Goal: Transaction & Acquisition: Purchase product/service

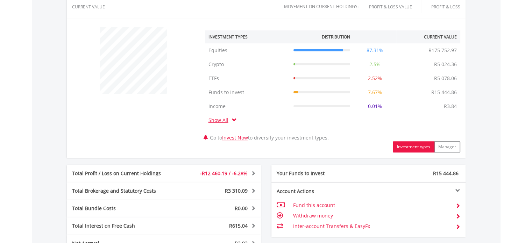
scroll to position [385, 0]
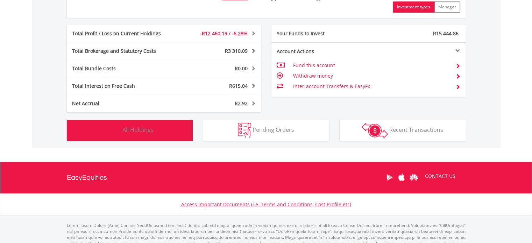
click at [161, 133] on button "Holdings All Holdings" at bounding box center [130, 130] width 126 height 21
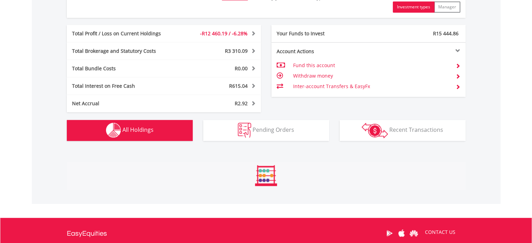
scroll to position [546, 0]
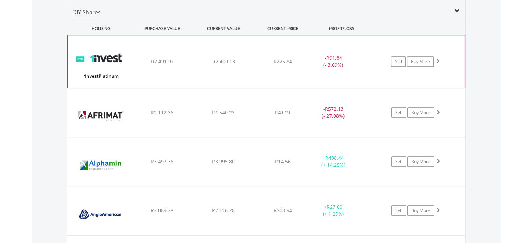
click at [242, 76] on div "﻿ 1nvestPlatinum ETF R2 491.97 R2 400.13 R225.84 - R91.84 (- 3.69%) Sell Buy Mo…" at bounding box center [265, 61] width 397 height 52
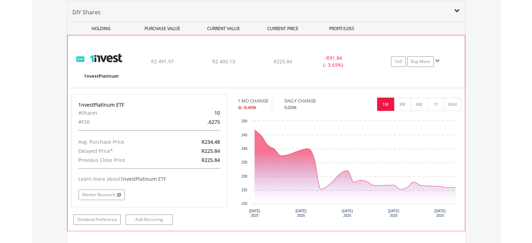
click at [244, 77] on div "﻿ 1nvestPlatinum ETF R2 491.97 R2 400.13 R225.84 - R91.84 (- 3.69%) Sell Buy Mo…" at bounding box center [265, 61] width 397 height 52
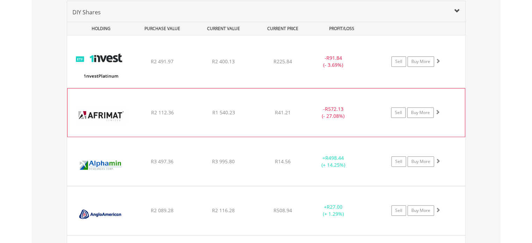
click at [243, 65] on div "R1 540.23" at bounding box center [223, 61] width 60 height 7
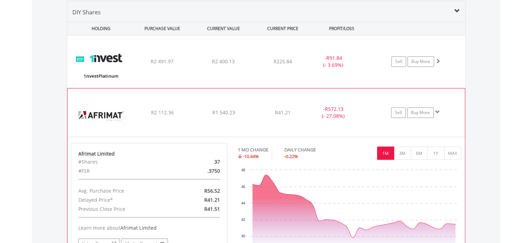
click at [243, 65] on div "R1 540.23" at bounding box center [223, 61] width 60 height 7
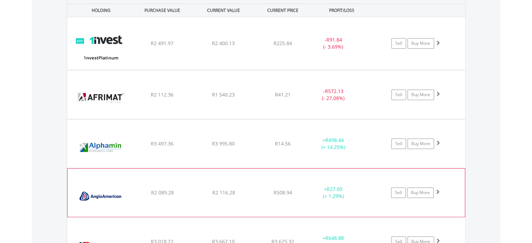
scroll to position [581, 0]
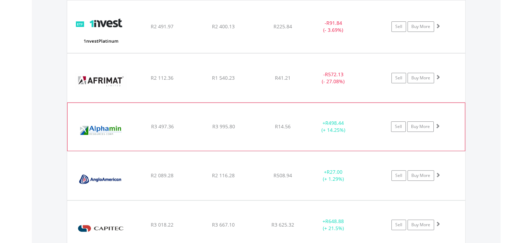
click at [296, 30] on div "R14.56" at bounding box center [283, 26] width 56 height 7
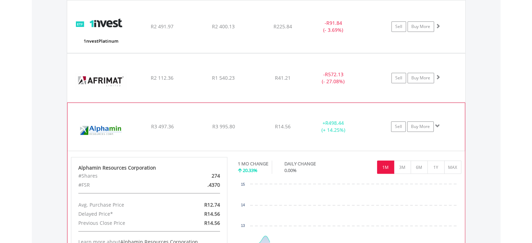
click at [296, 30] on div "R14.56" at bounding box center [283, 26] width 56 height 7
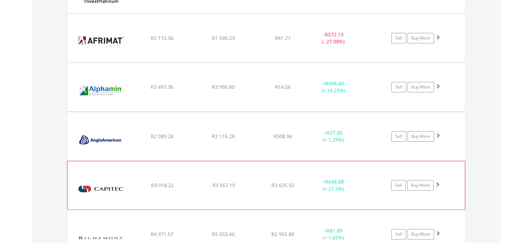
scroll to position [651, 0]
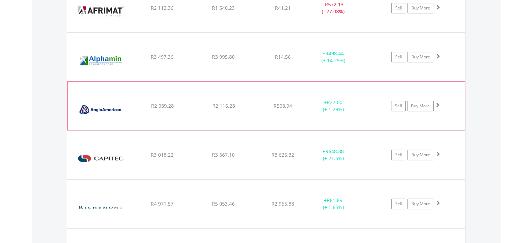
click at [308, 64] on div "+ R27.00 (+ 1.29%)" at bounding box center [333, 57] width 53 height 14
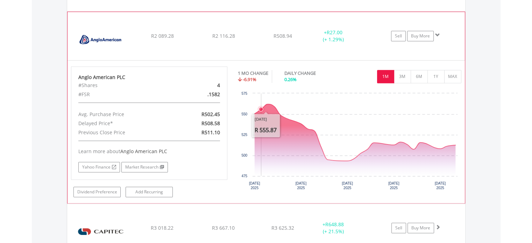
scroll to position [686, 0]
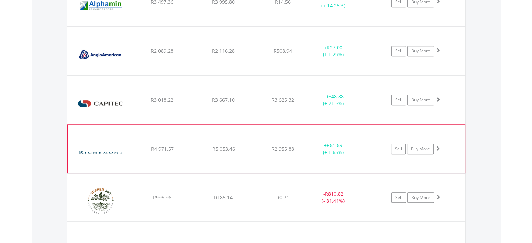
scroll to position [721, 0]
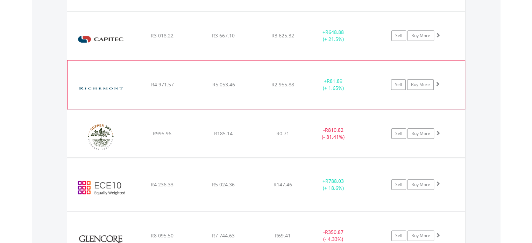
scroll to position [825, 0]
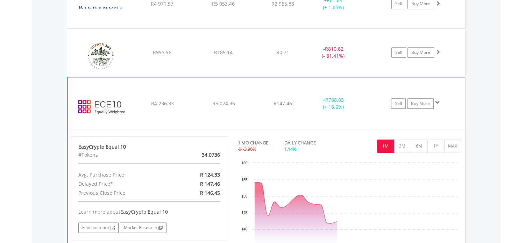
scroll to position [930, 0]
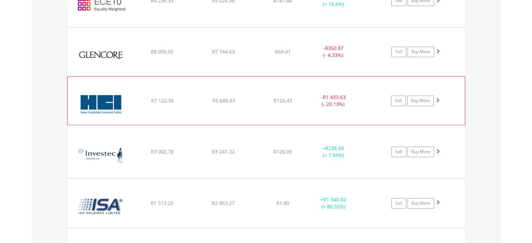
scroll to position [965, 0]
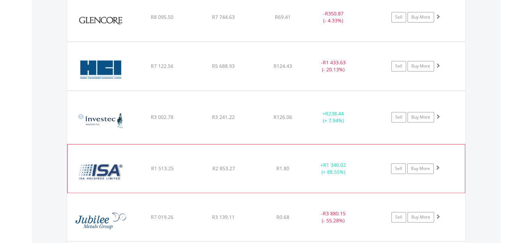
scroll to position [1000, 0]
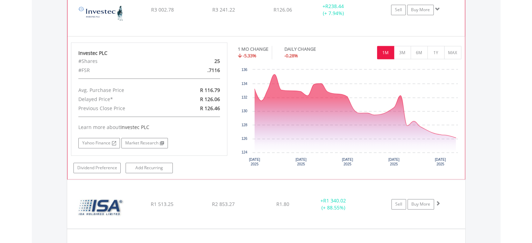
scroll to position [1035, 0]
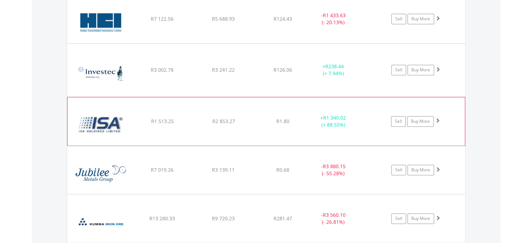
scroll to position [1105, 0]
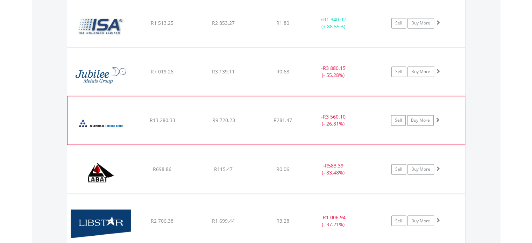
scroll to position [1175, 0]
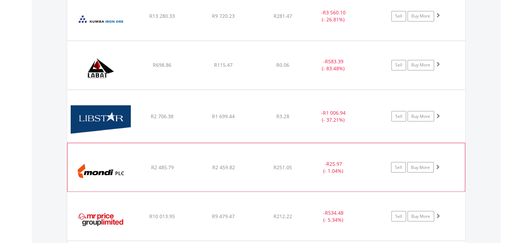
scroll to position [1245, 0]
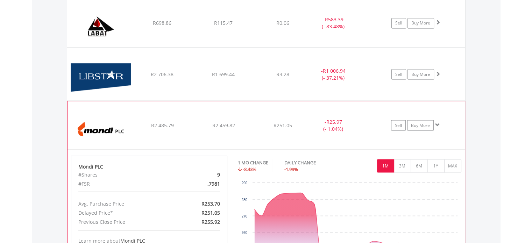
scroll to position [1350, 0]
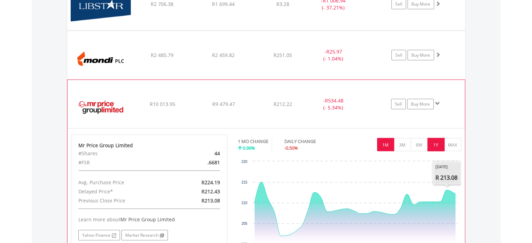
click at [431, 141] on button "1Y" at bounding box center [435, 144] width 17 height 13
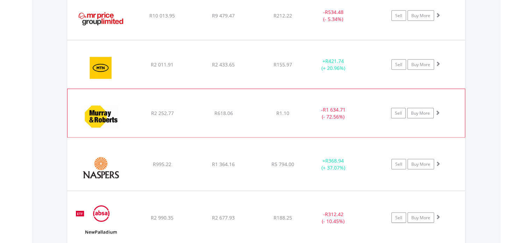
scroll to position [1455, 0]
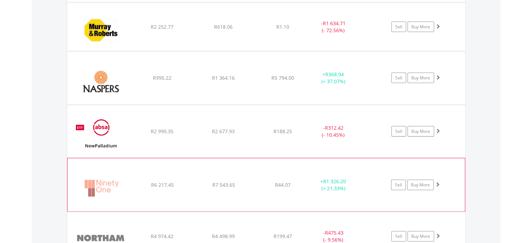
scroll to position [1560, 0]
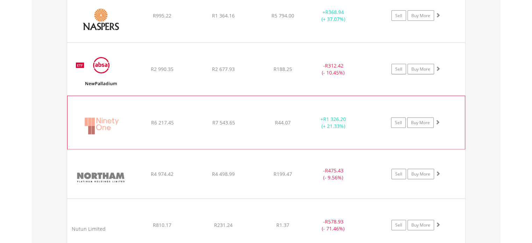
scroll to position [1595, 0]
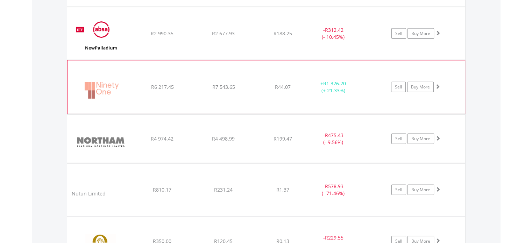
scroll to position [1665, 0]
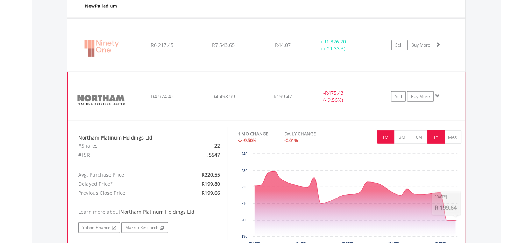
click at [434, 134] on button "1Y" at bounding box center [435, 136] width 17 height 13
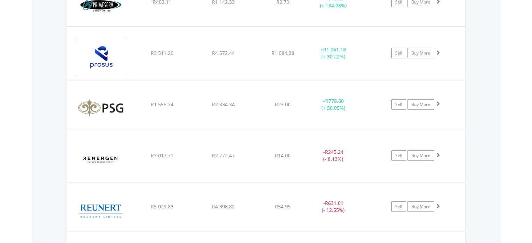
scroll to position [2014, 0]
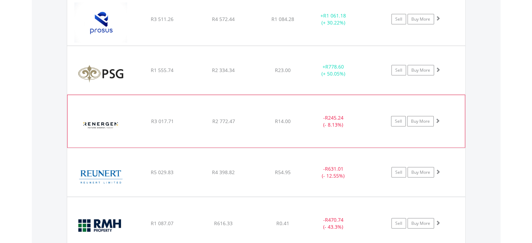
scroll to position [2084, 0]
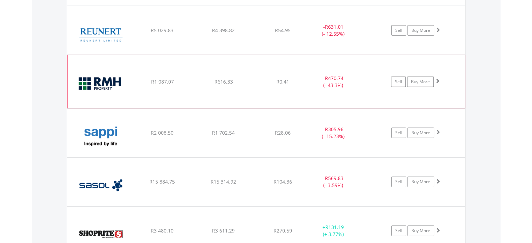
scroll to position [2189, 0]
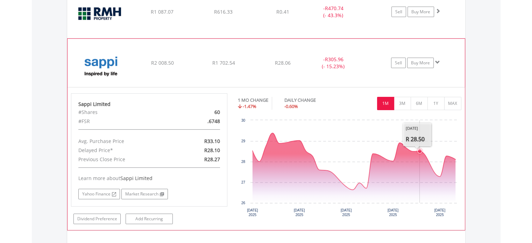
scroll to position [2259, 0]
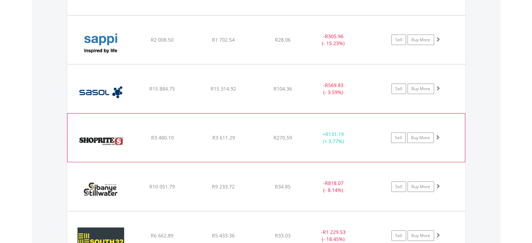
scroll to position [2294, 0]
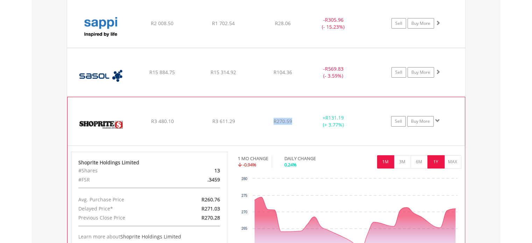
click at [431, 158] on button "1Y" at bounding box center [435, 161] width 17 height 13
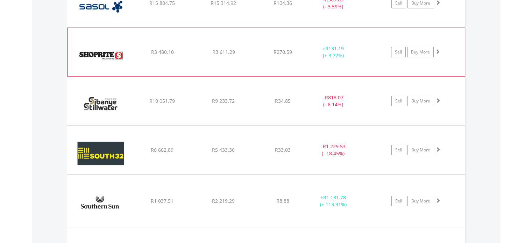
scroll to position [2364, 0]
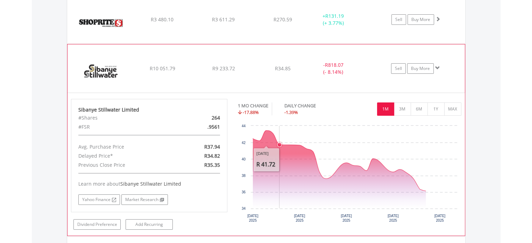
scroll to position [2434, 0]
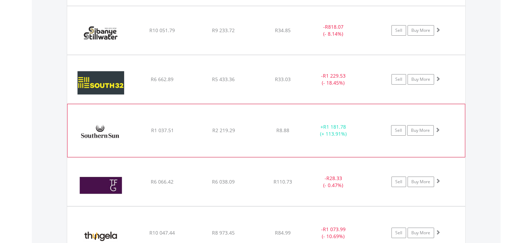
scroll to position [2469, 0]
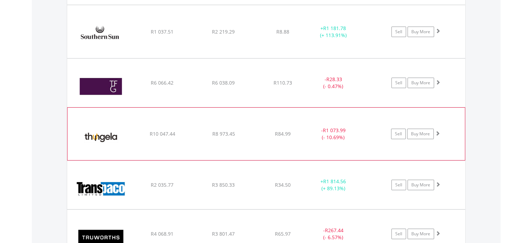
scroll to position [2539, 0]
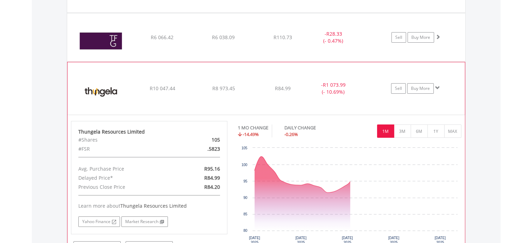
scroll to position [2643, 0]
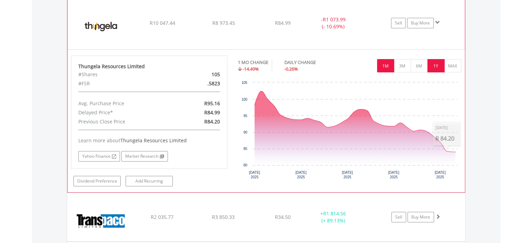
click at [444, 59] on button "1Y" at bounding box center [435, 65] width 17 height 13
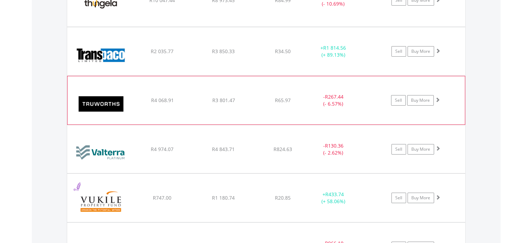
scroll to position [2678, 0]
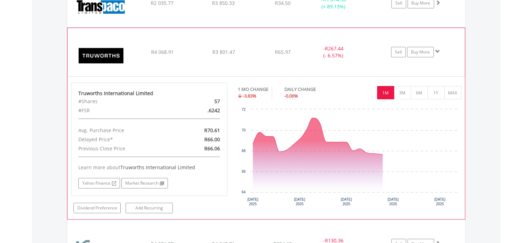
scroll to position [2748, 0]
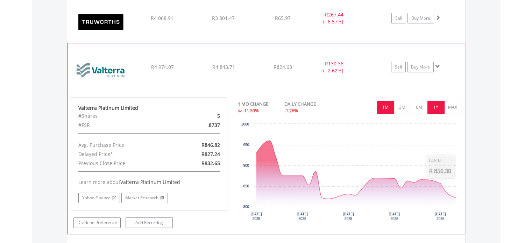
click at [432, 101] on button "1Y" at bounding box center [435, 107] width 17 height 13
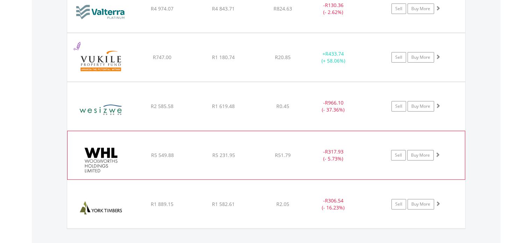
scroll to position [2853, 0]
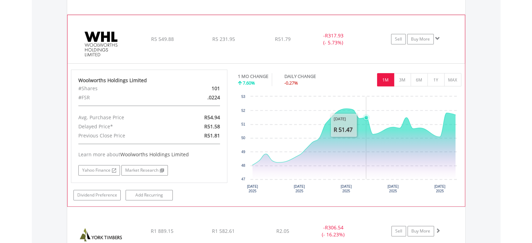
scroll to position [2923, 0]
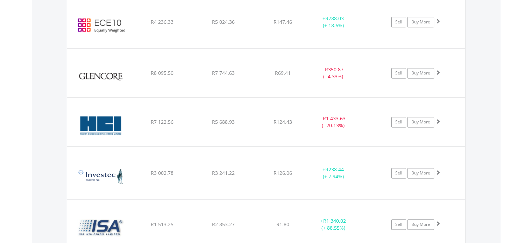
scroll to position [1002, 0]
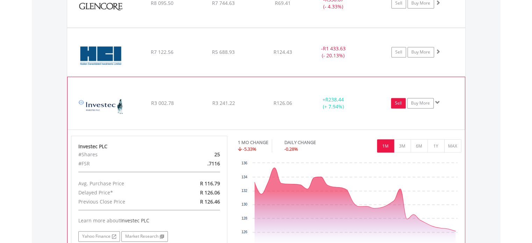
click at [400, 100] on link "Sell" at bounding box center [398, 103] width 15 height 10
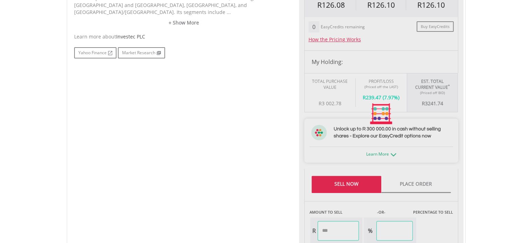
scroll to position [175, 0]
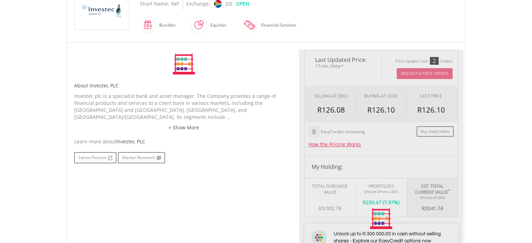
type input "*******"
type input "******"
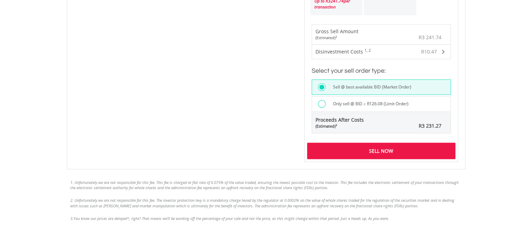
scroll to position [524, 0]
click at [381, 153] on div "Sell Now" at bounding box center [381, 150] width 148 height 16
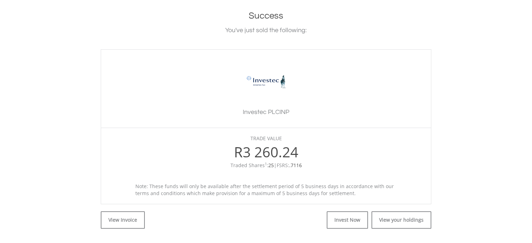
scroll to position [210, 0]
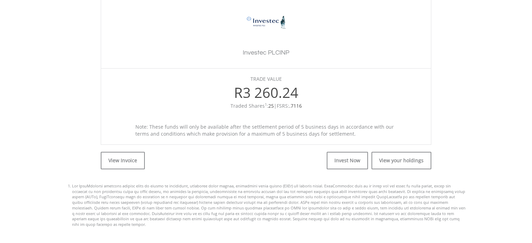
click at [396, 170] on div "View Invoice View your holdings Invest Now Invoice Close INVOICE NUMBER #887312…" at bounding box center [266, 186] width 399 height 83
click at [400, 164] on link "View your holdings" at bounding box center [401, 160] width 60 height 17
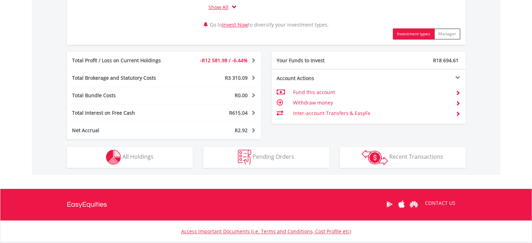
scroll to position [403, 0]
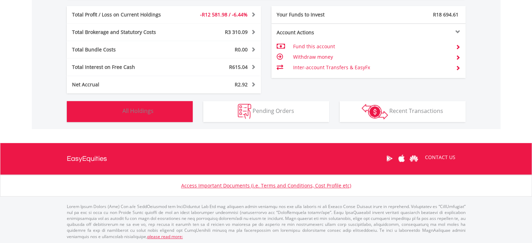
click at [170, 118] on button "Holdings All Holdings" at bounding box center [130, 111] width 126 height 21
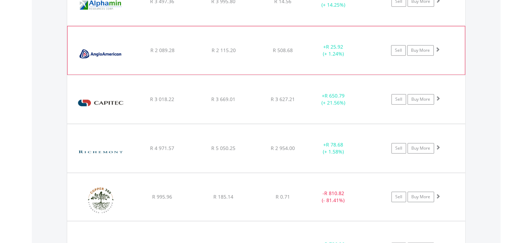
scroll to position [721, 0]
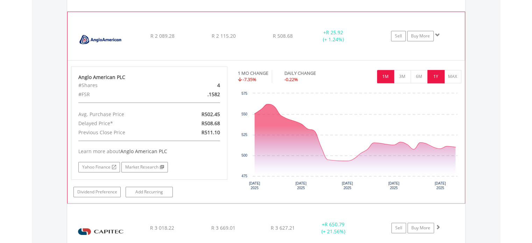
click at [438, 74] on button "1Y" at bounding box center [435, 76] width 17 height 13
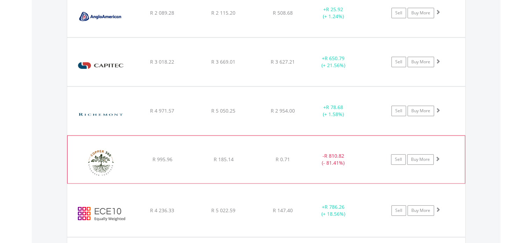
scroll to position [756, 0]
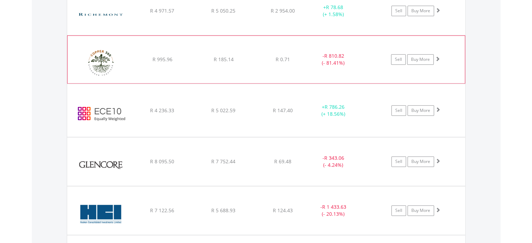
scroll to position [860, 0]
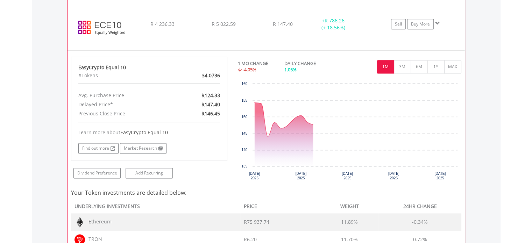
scroll to position [930, 0]
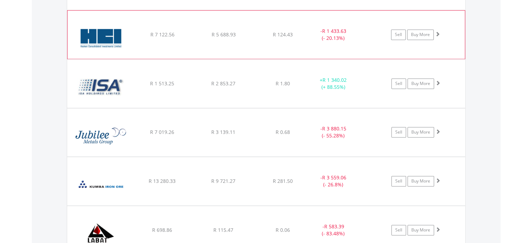
scroll to position [1035, 0]
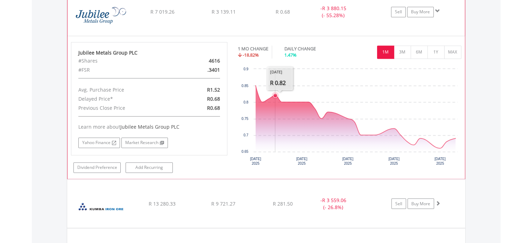
scroll to position [1105, 0]
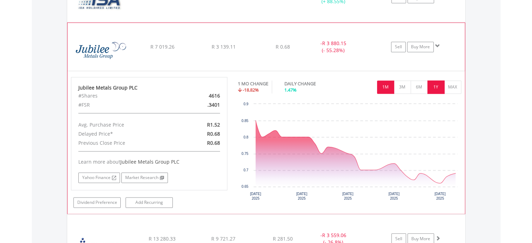
click at [435, 81] on button "1Y" at bounding box center [435, 86] width 17 height 13
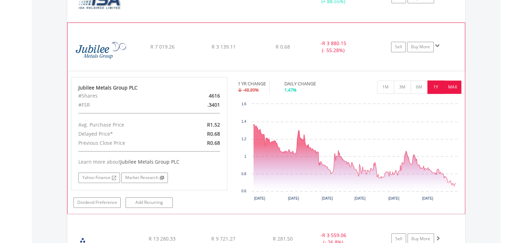
click at [455, 84] on button "MAX" at bounding box center [452, 86] width 17 height 13
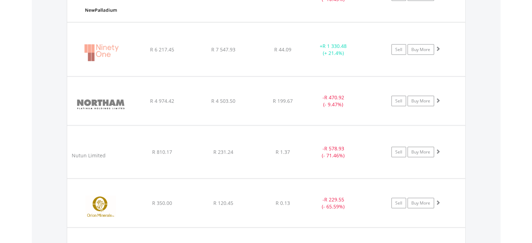
scroll to position [1630, 0]
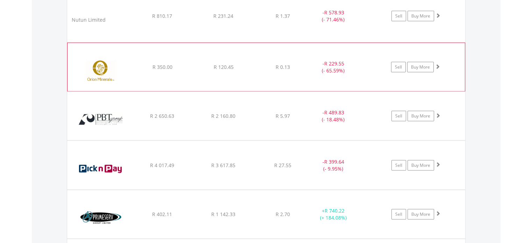
scroll to position [1804, 0]
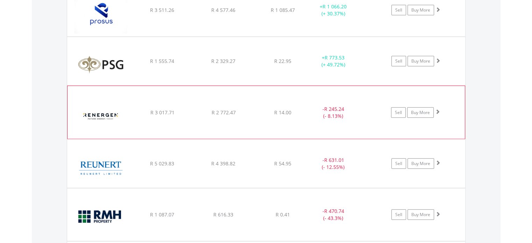
scroll to position [2049, 0]
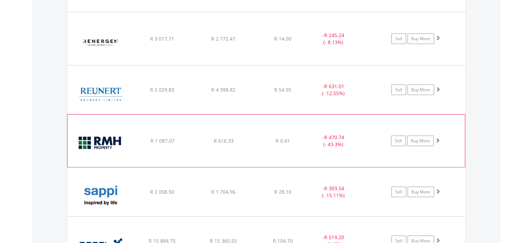
scroll to position [2084, 0]
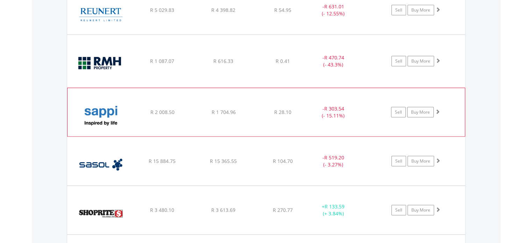
scroll to position [2189, 0]
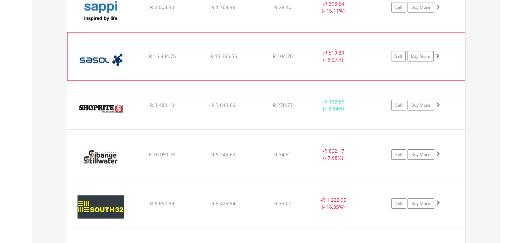
scroll to position [2259, 0]
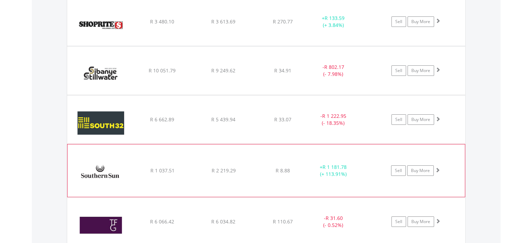
scroll to position [2364, 0]
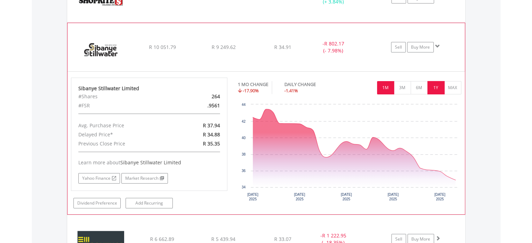
click at [435, 84] on button "1Y" at bounding box center [435, 87] width 17 height 13
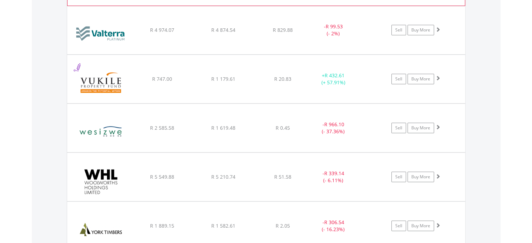
scroll to position [2748, 0]
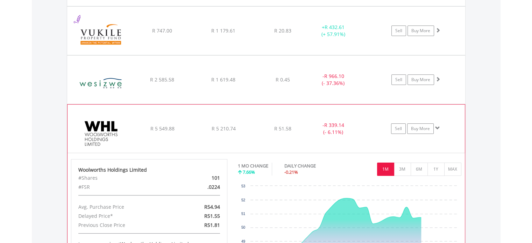
scroll to position [2818, 0]
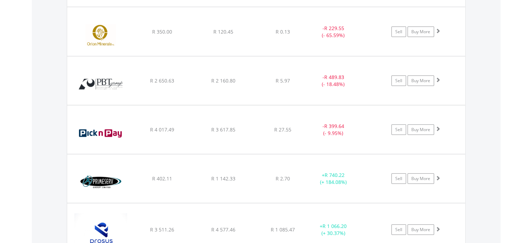
scroll to position [0, 0]
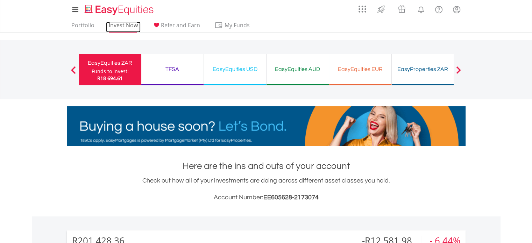
click at [126, 24] on link "Invest Now" at bounding box center [123, 27] width 35 height 11
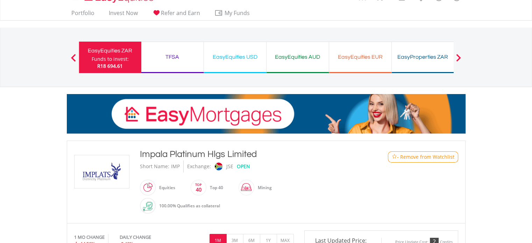
scroll to position [140, 0]
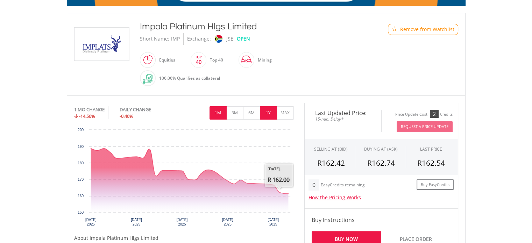
click at [267, 108] on button "1Y" at bounding box center [268, 112] width 17 height 13
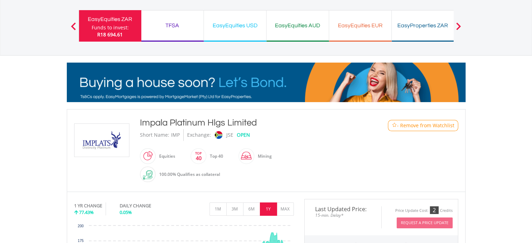
scroll to position [35, 0]
